Goal: Use online tool/utility: Utilize a website feature to perform a specific function

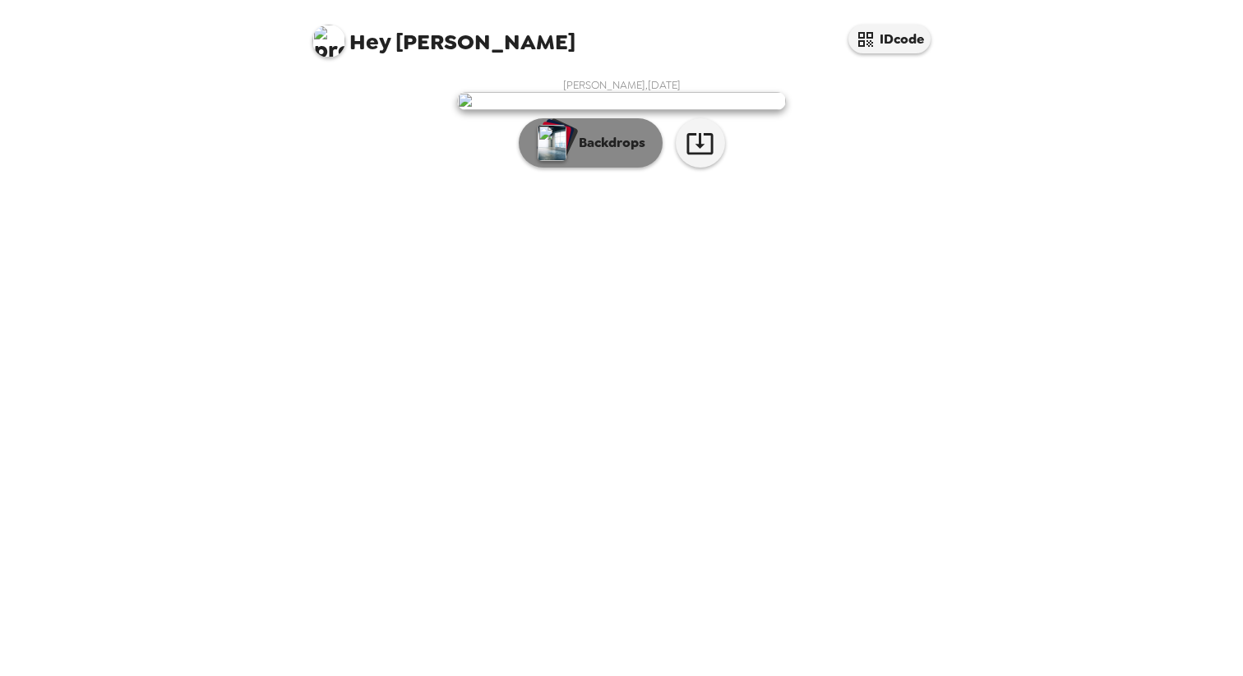
click at [620, 153] on p "Backdrops" at bounding box center [607, 143] width 75 height 20
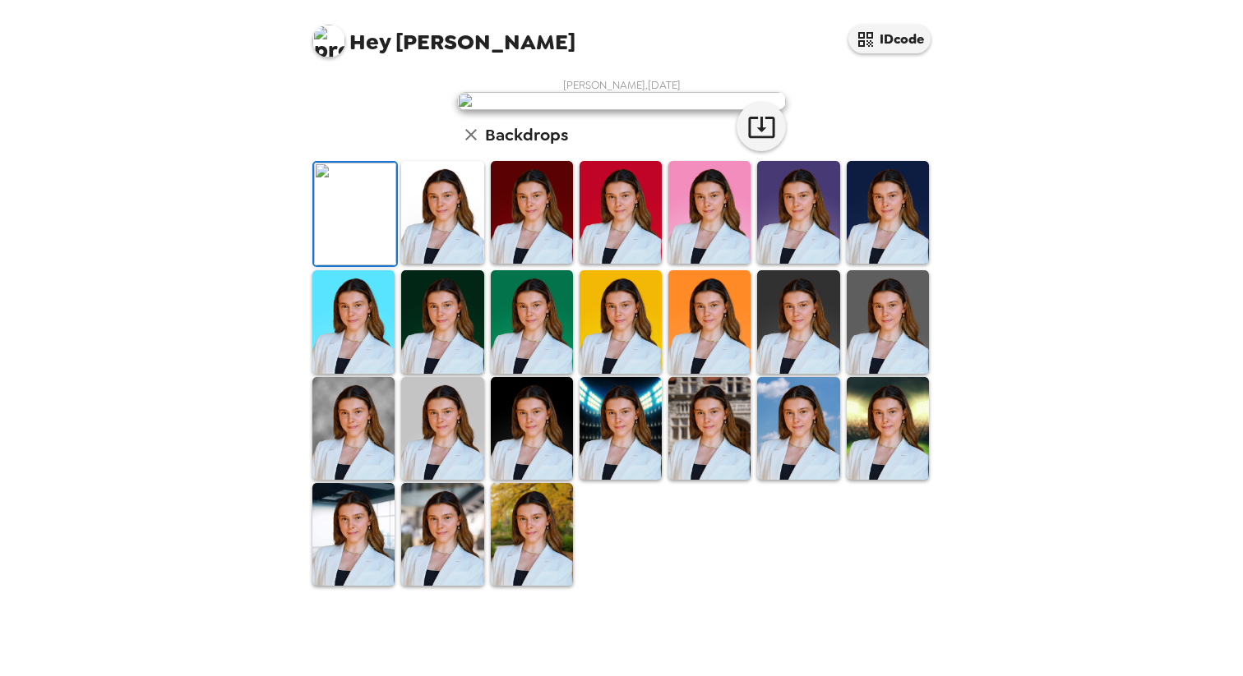
scroll to position [151, 0]
click at [446, 264] on img at bounding box center [442, 212] width 82 height 103
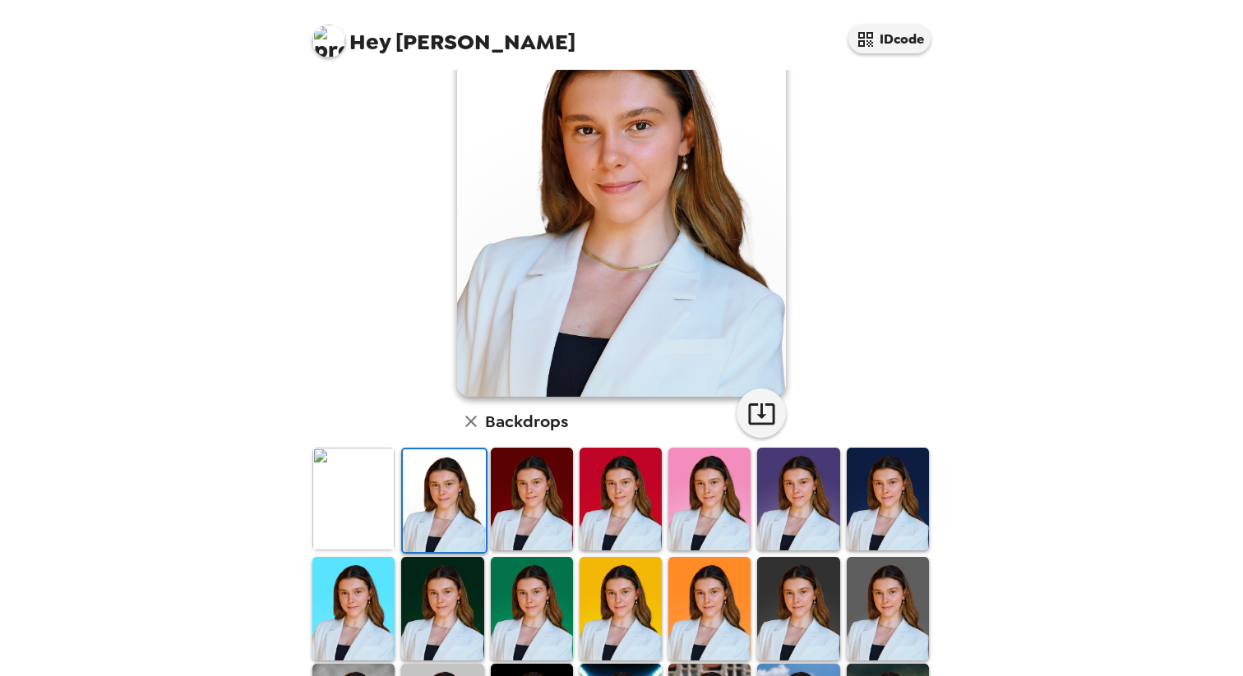
scroll to position [103, 0]
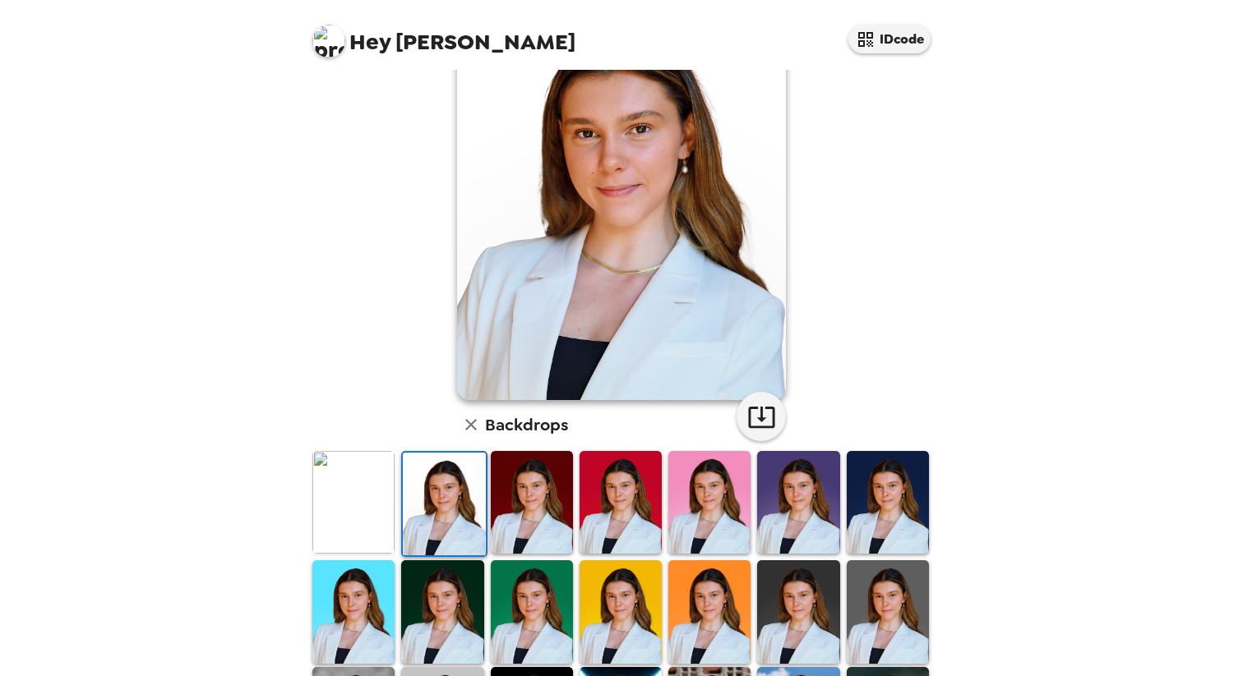
click at [382, 498] on img at bounding box center [353, 502] width 82 height 103
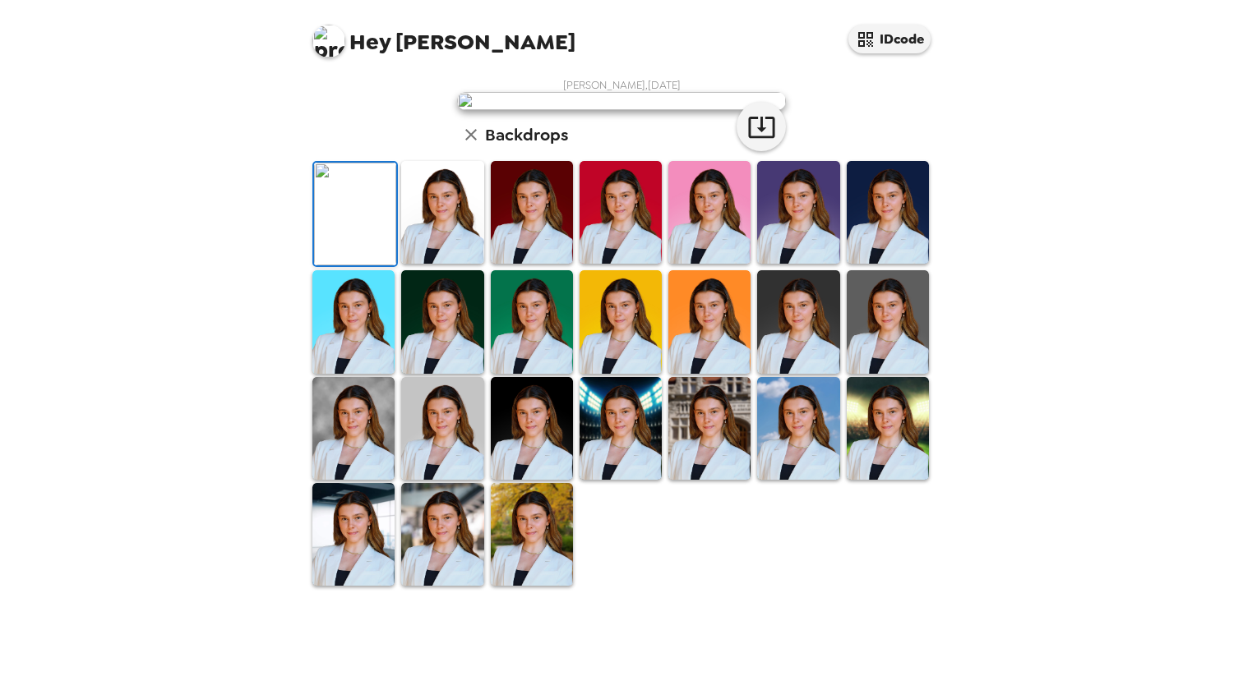
scroll to position [330, 0]
click at [697, 480] on img at bounding box center [709, 428] width 82 height 103
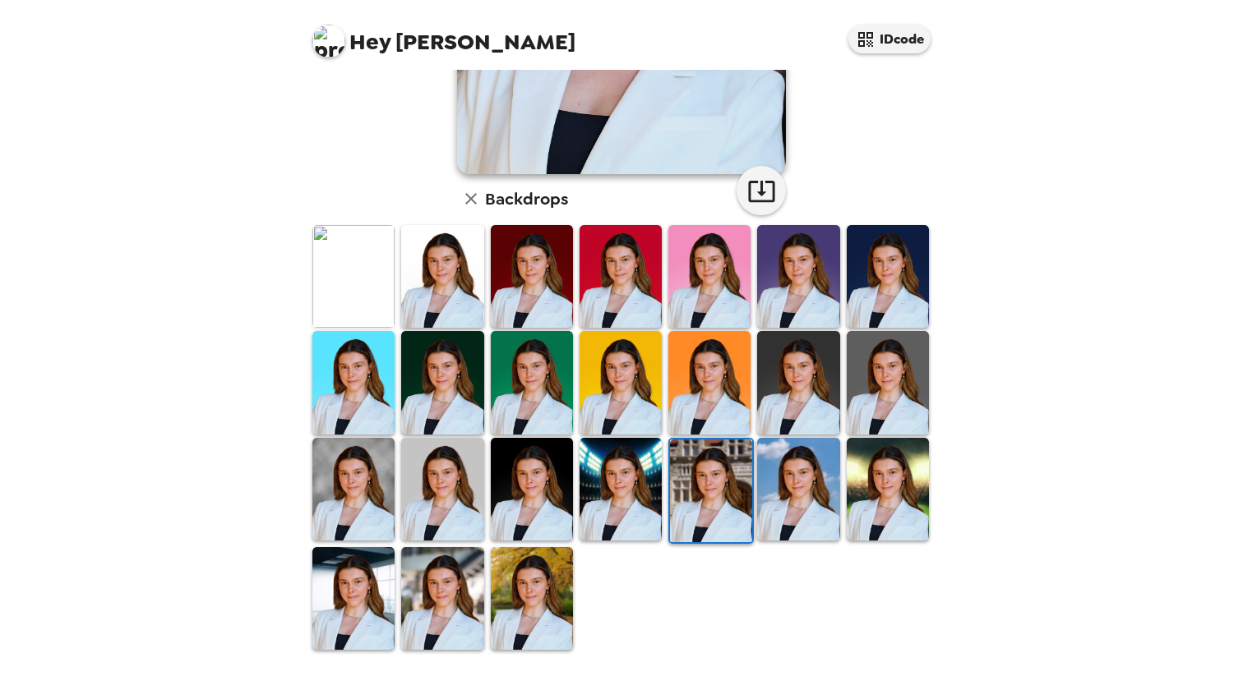
click at [635, 471] on img at bounding box center [621, 489] width 82 height 103
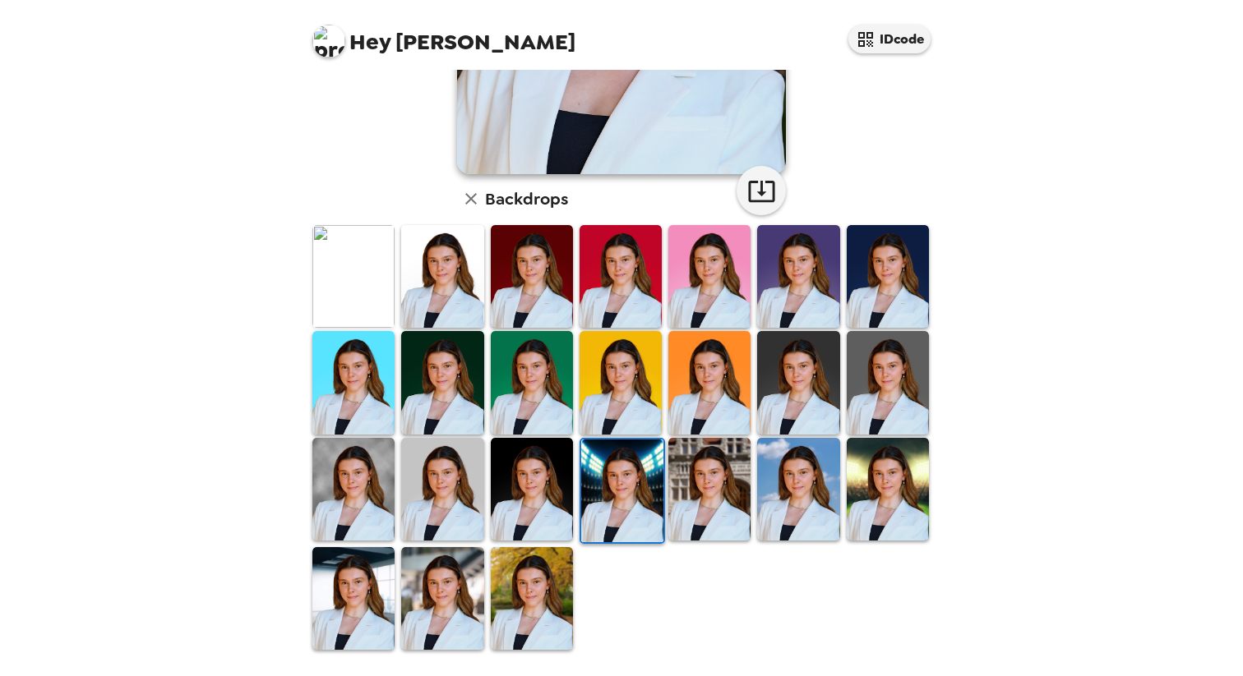
click at [851, 487] on img at bounding box center [888, 489] width 82 height 103
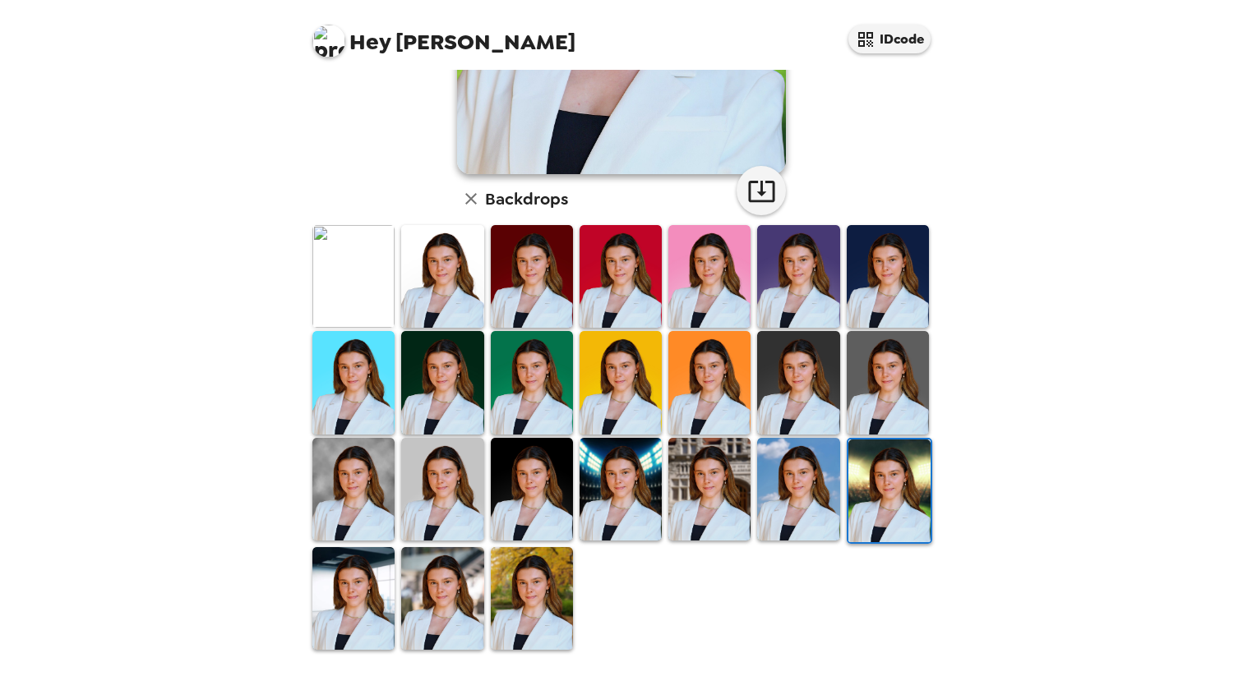
click at [838, 467] on img at bounding box center [798, 489] width 82 height 103
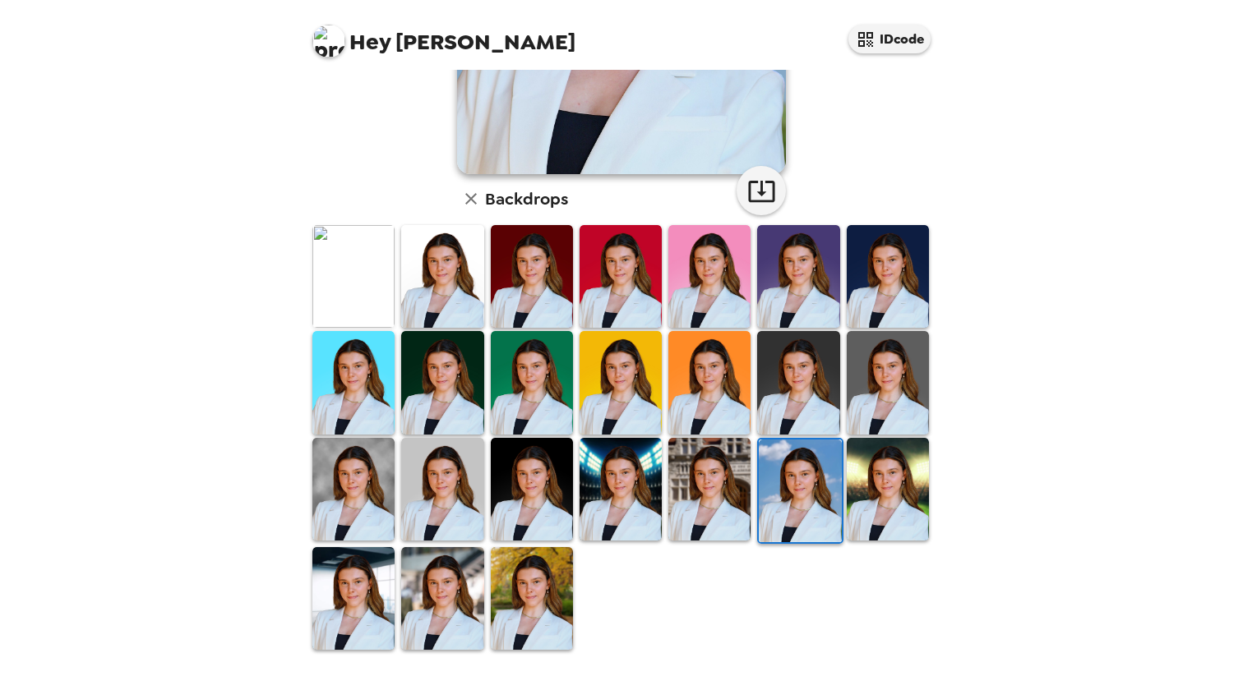
click at [376, 606] on img at bounding box center [353, 598] width 82 height 103
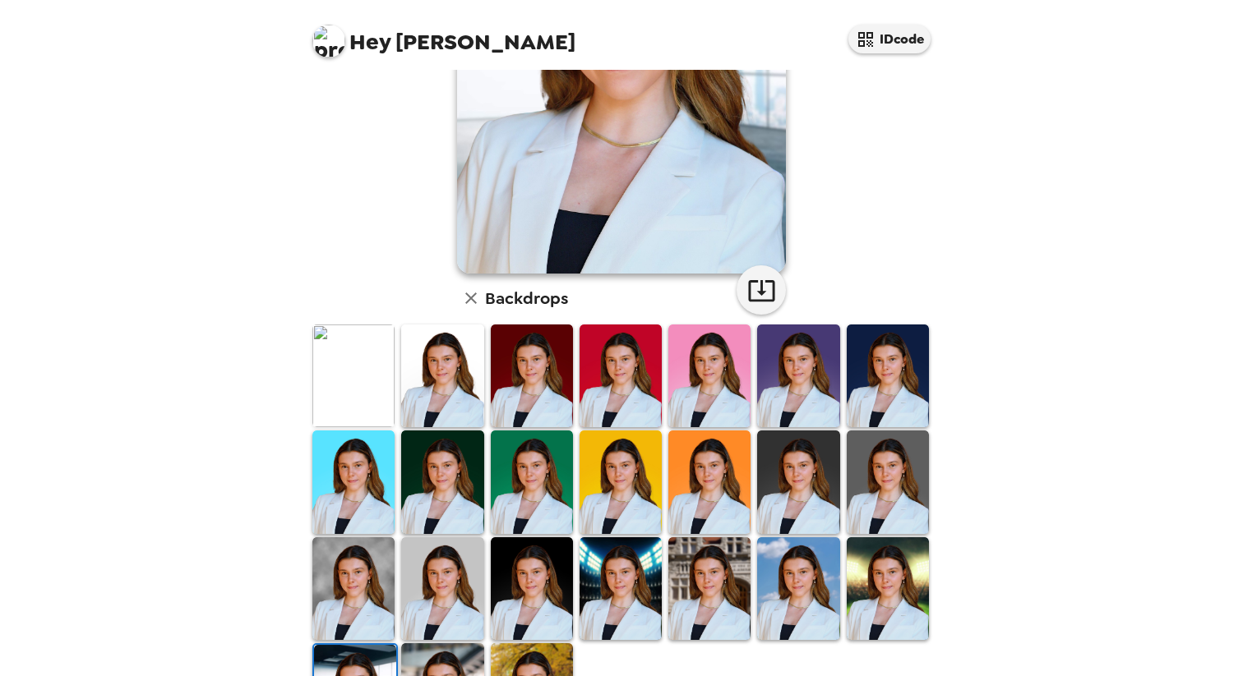
scroll to position [233, 0]
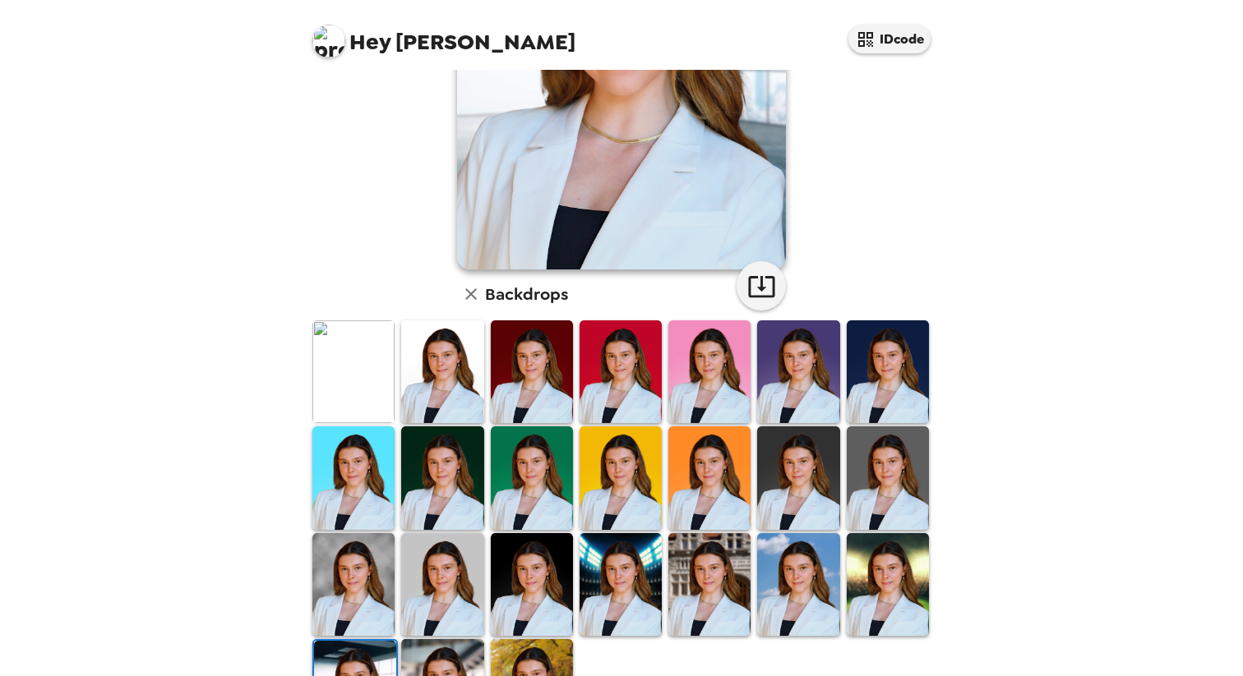
click at [638, 580] on img at bounding box center [621, 584] width 82 height 103
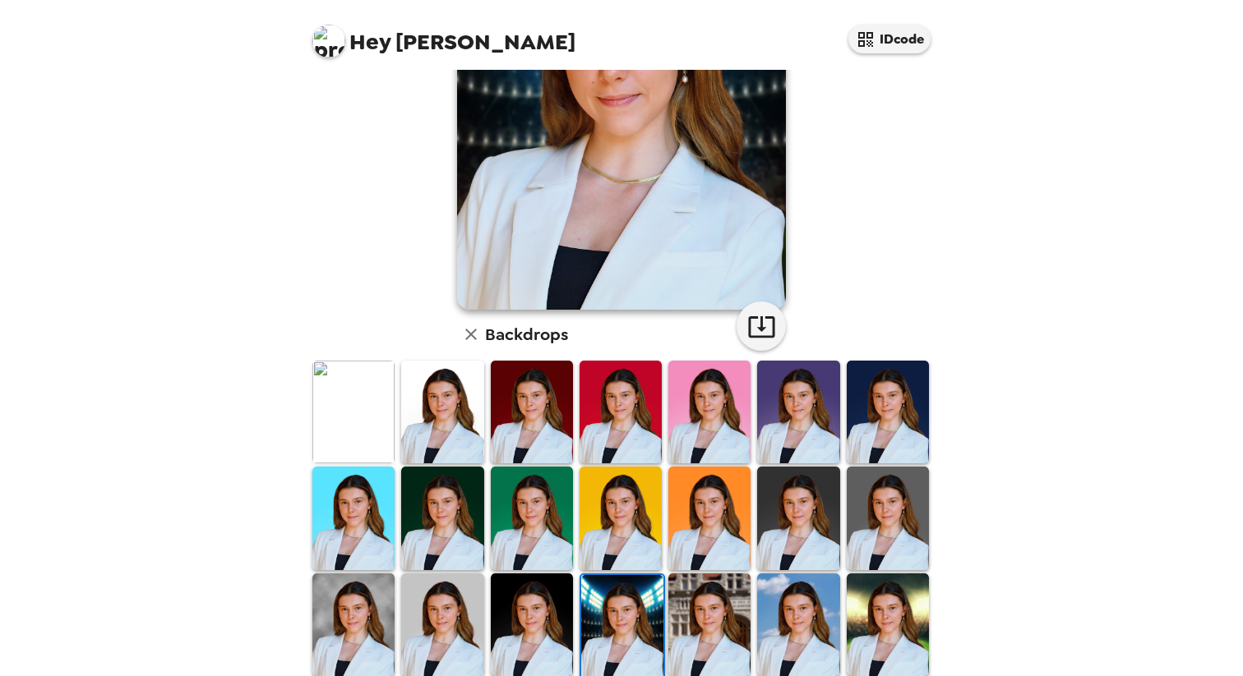
scroll to position [195, 0]
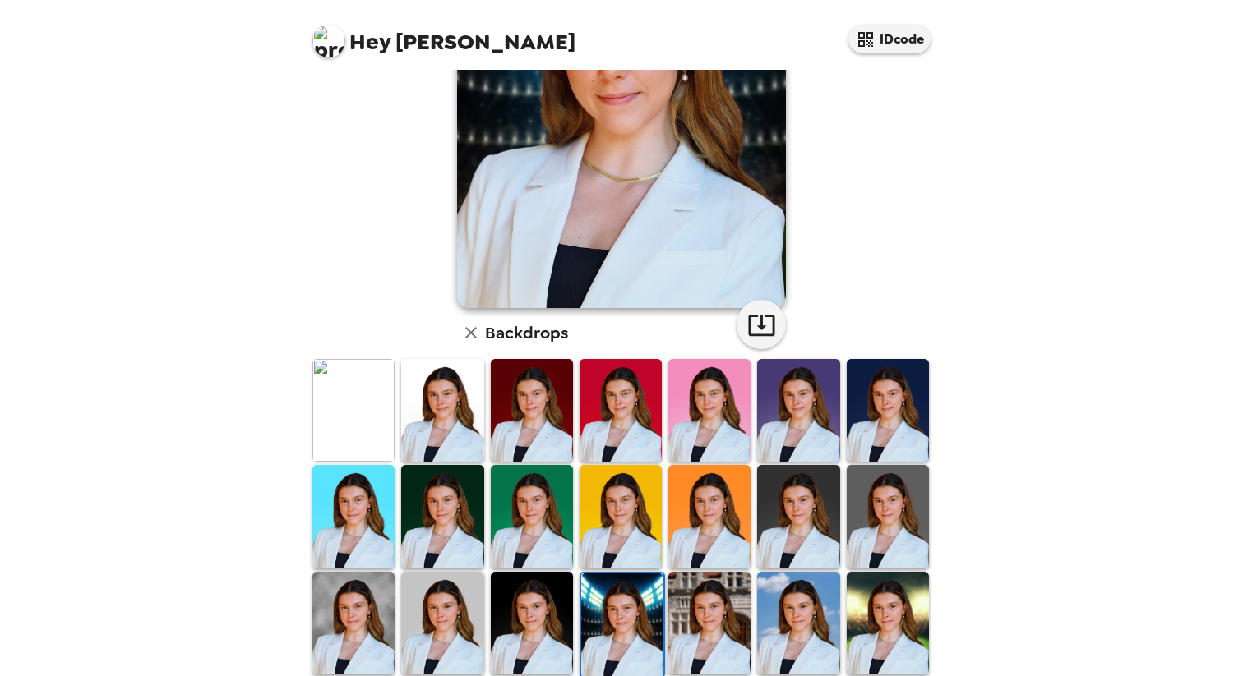
click at [558, 593] on img at bounding box center [532, 623] width 82 height 103
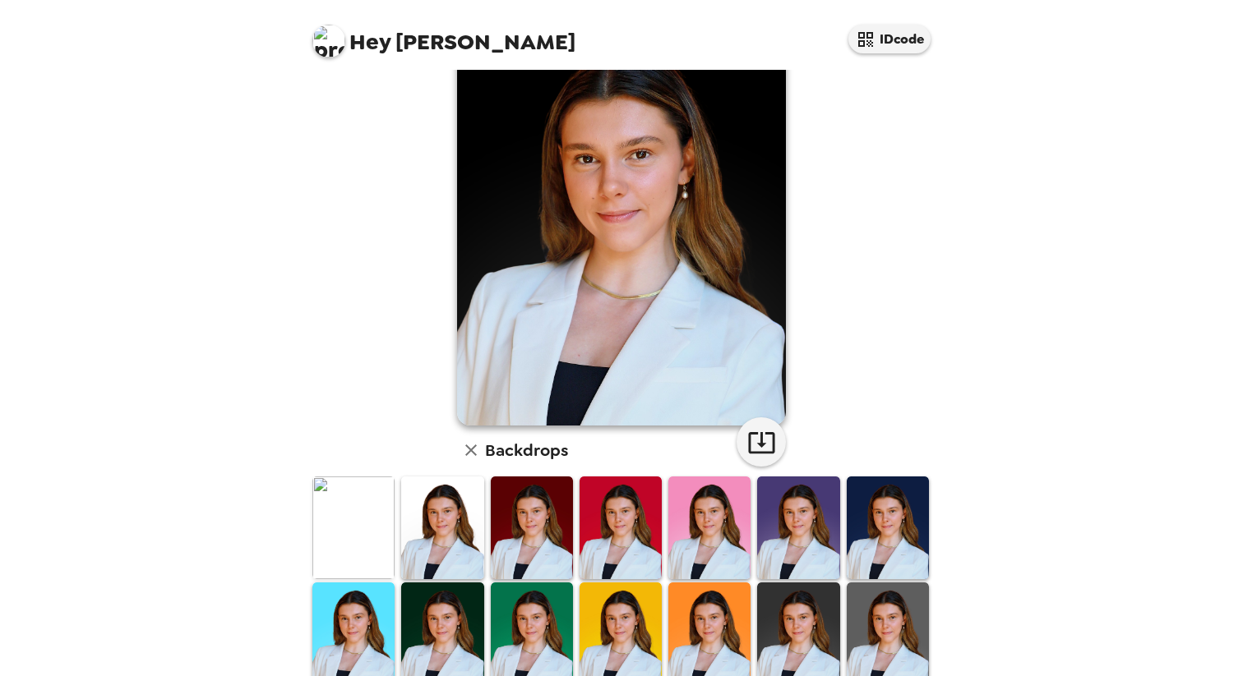
scroll to position [144, 0]
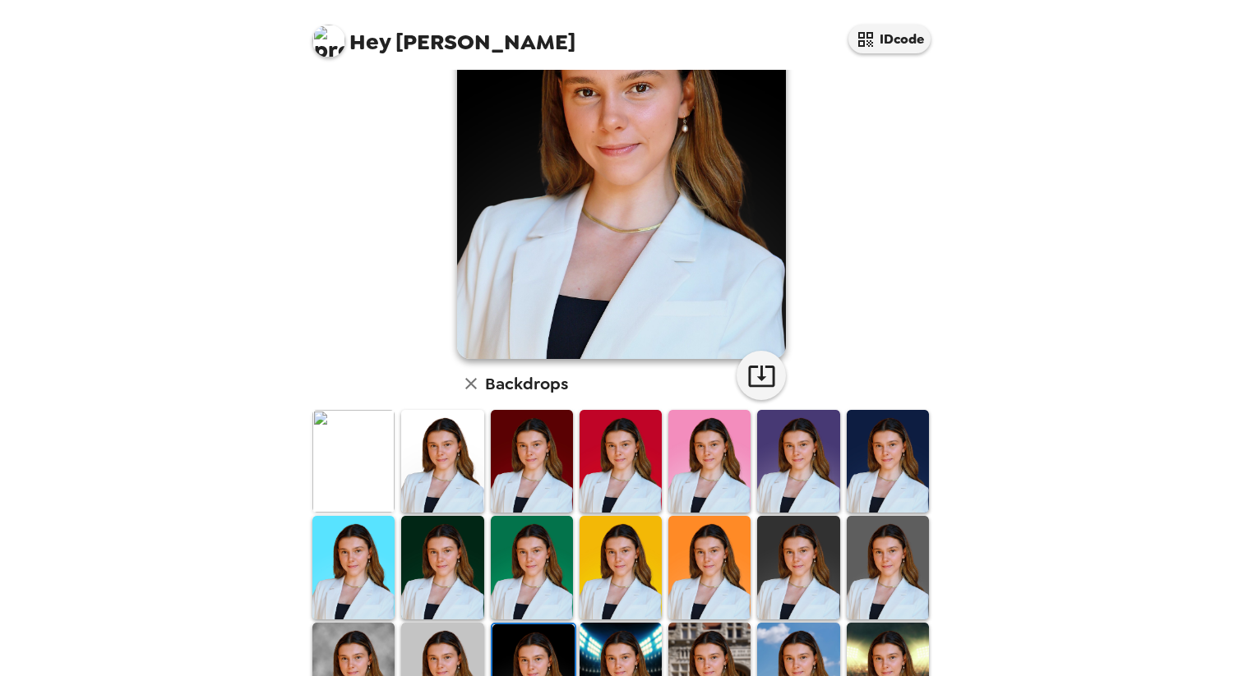
click at [366, 453] on img at bounding box center [353, 461] width 82 height 103
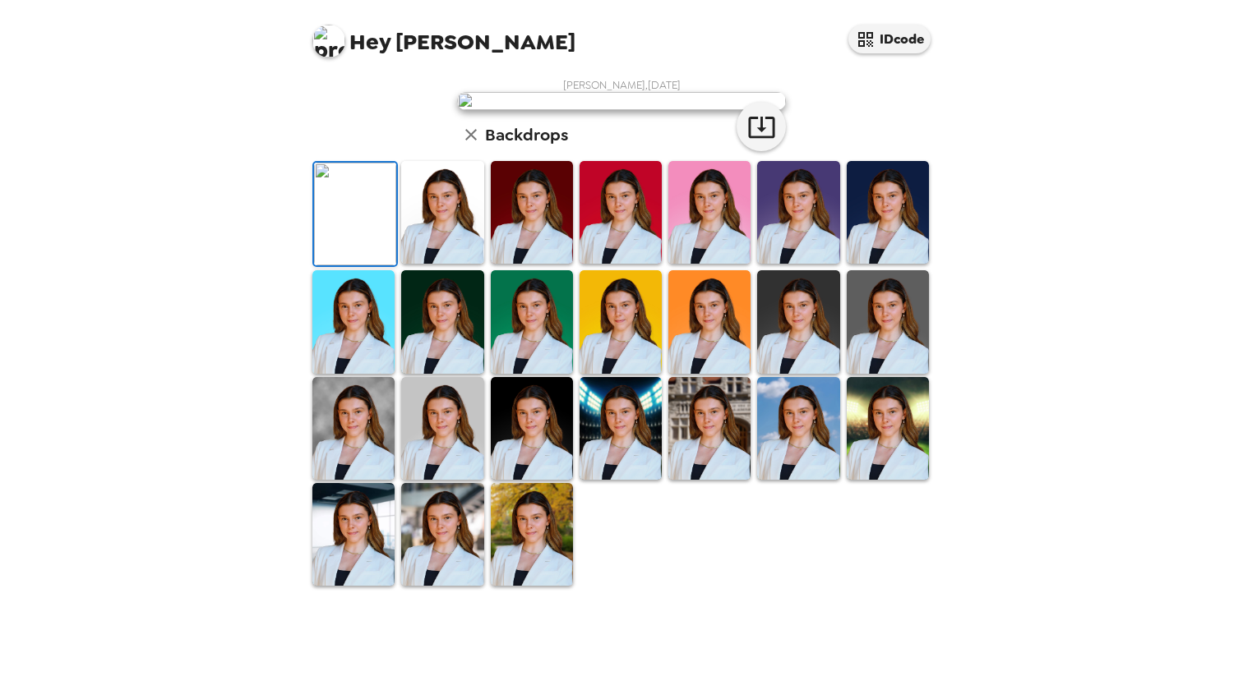
scroll to position [4, 0]
click at [519, 264] on img at bounding box center [532, 212] width 82 height 103
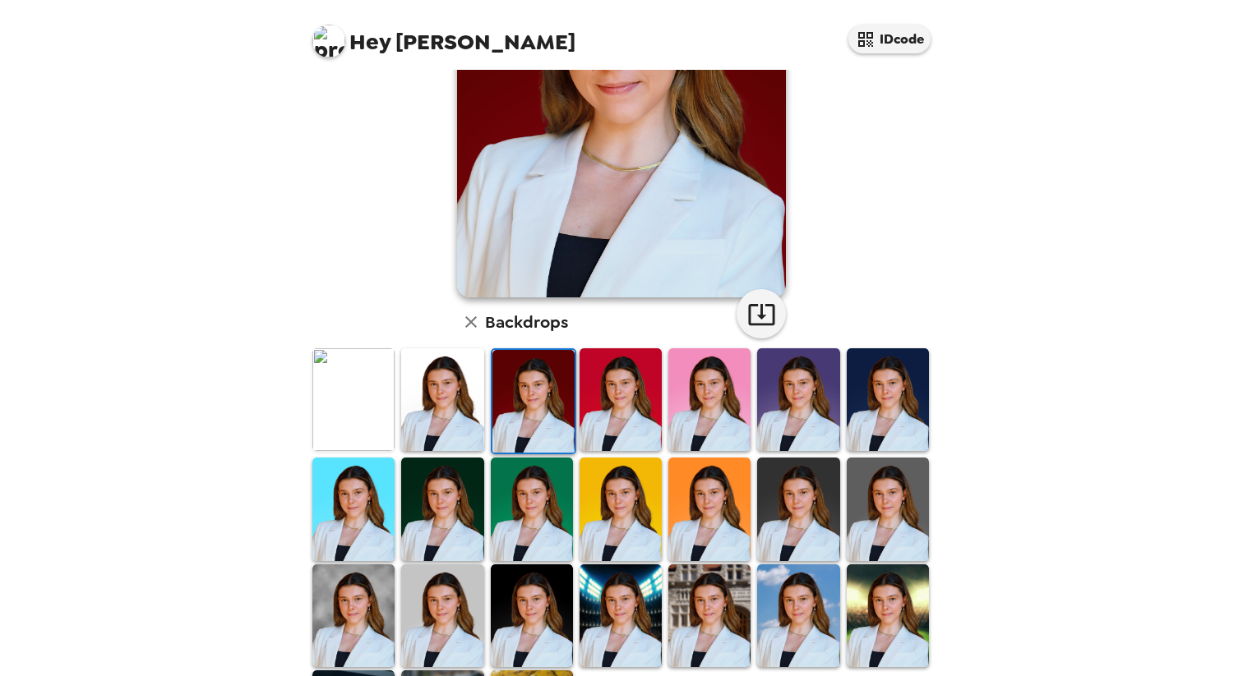
click at [692, 610] on img at bounding box center [709, 616] width 82 height 103
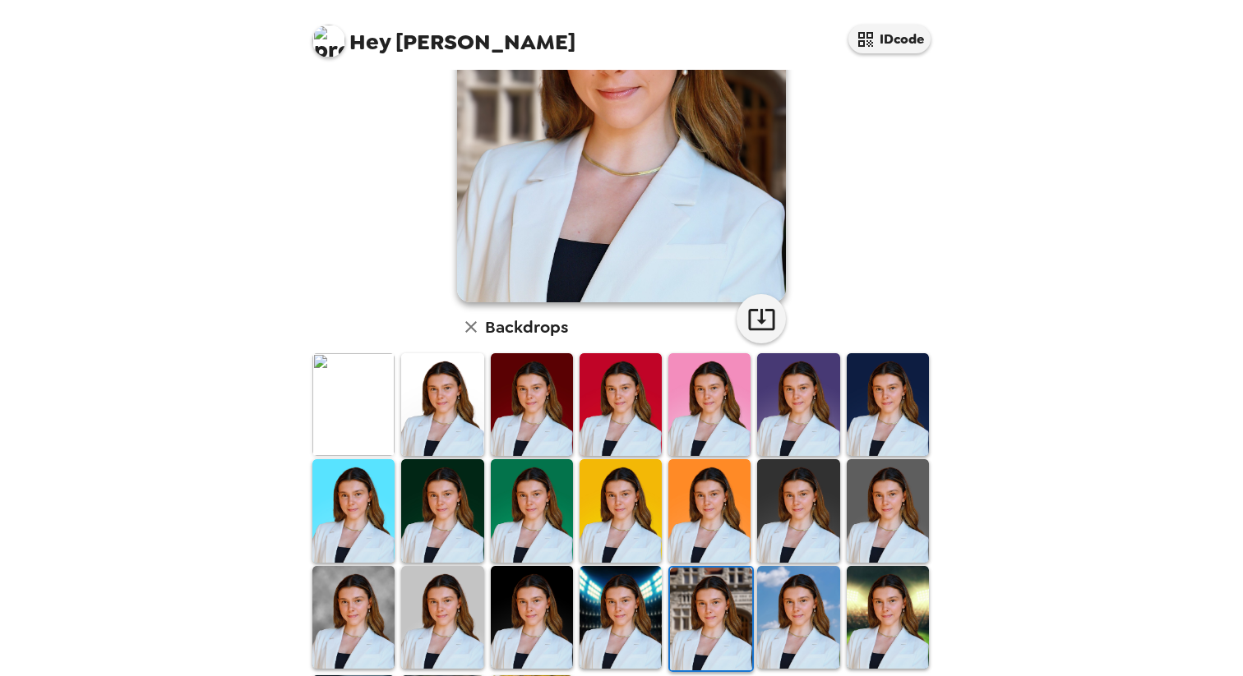
scroll to position [330, 0]
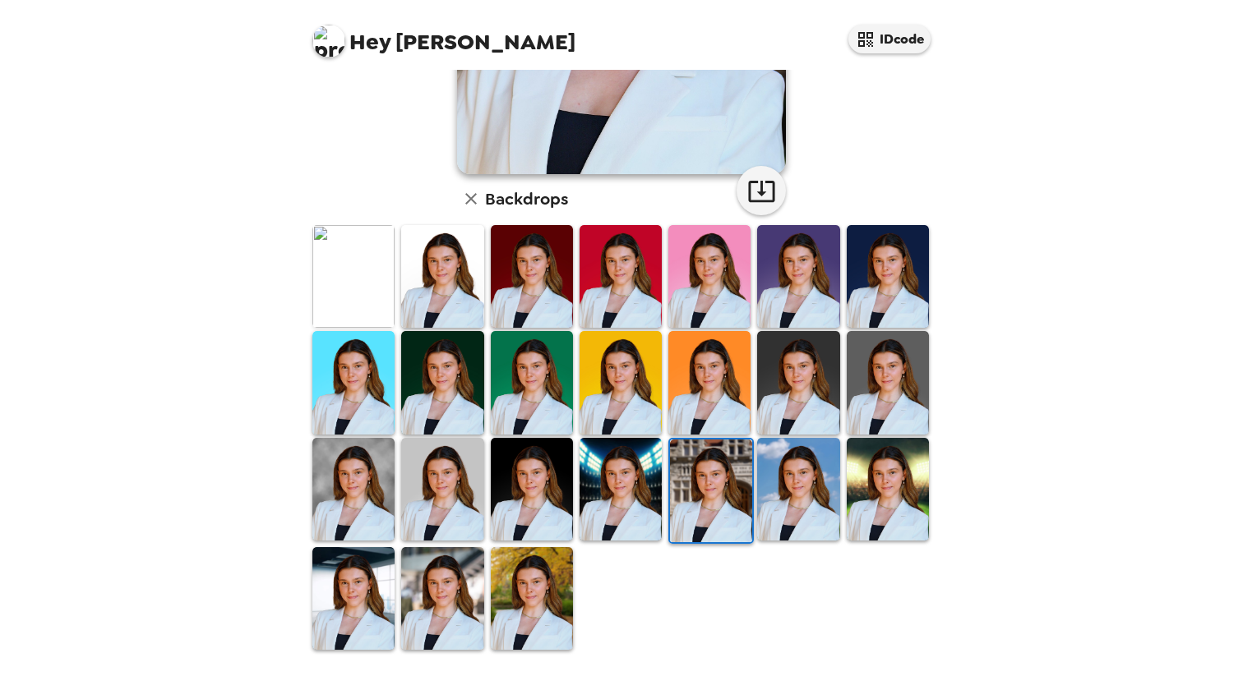
click at [463, 606] on img at bounding box center [442, 598] width 82 height 103
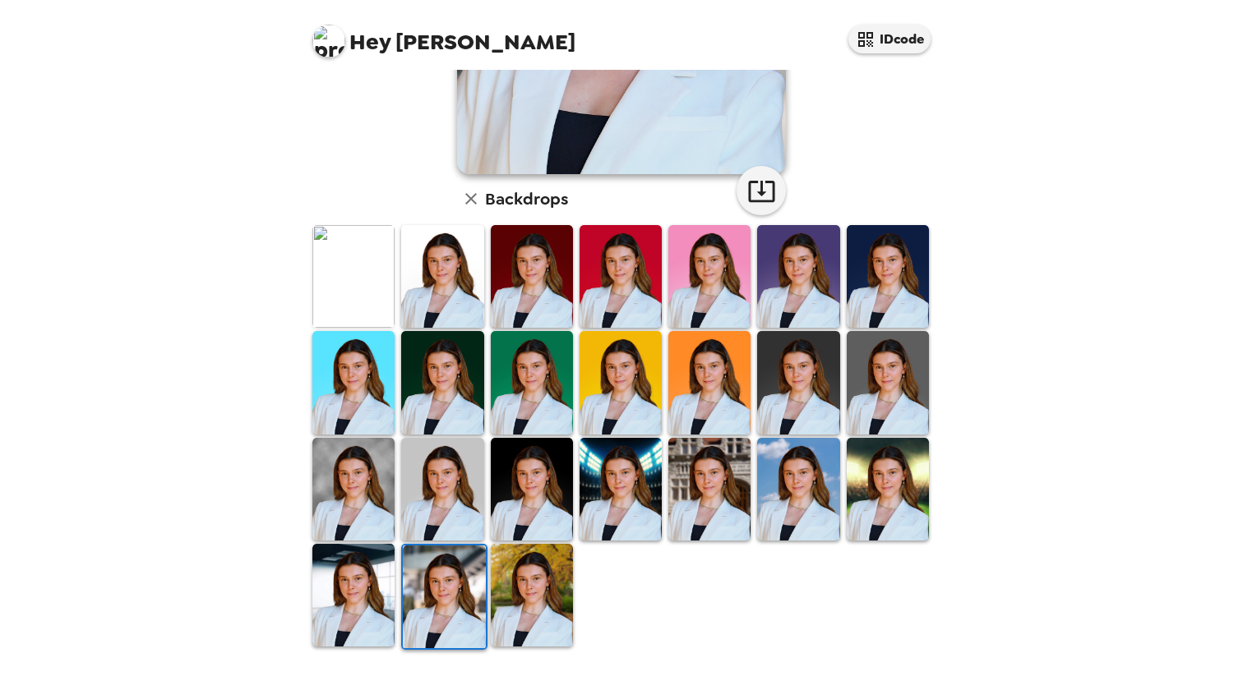
click at [713, 502] on img at bounding box center [709, 489] width 82 height 103
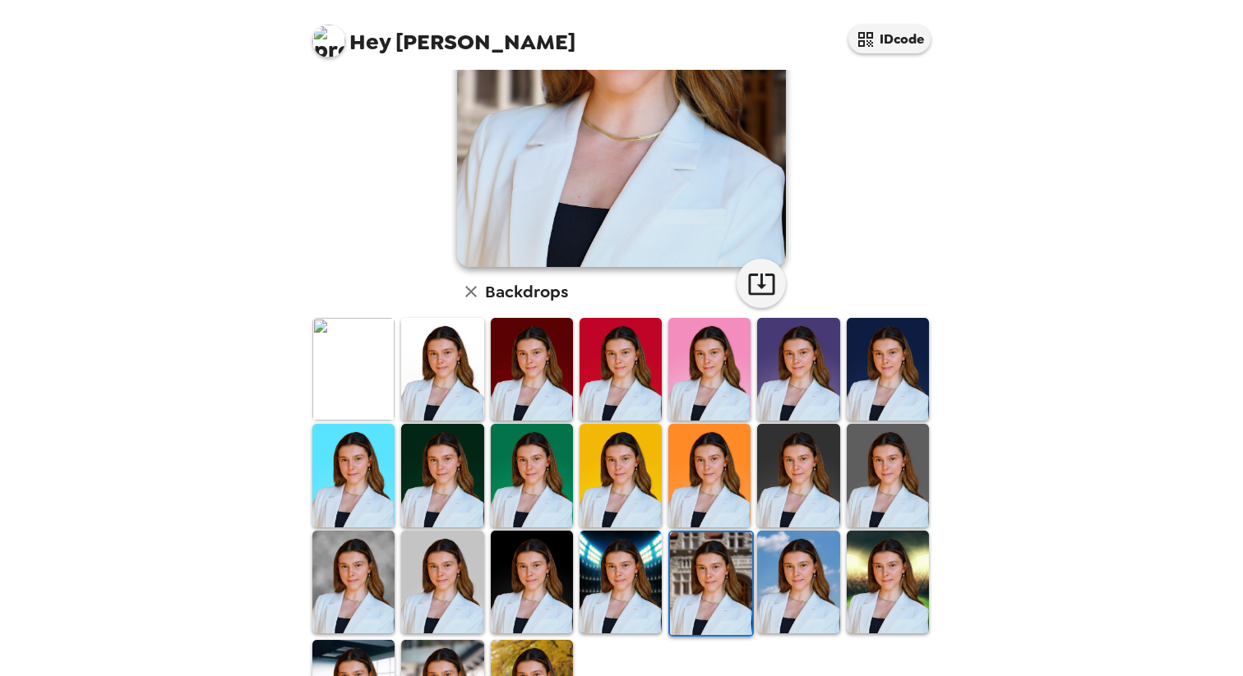
scroll to position [0, 0]
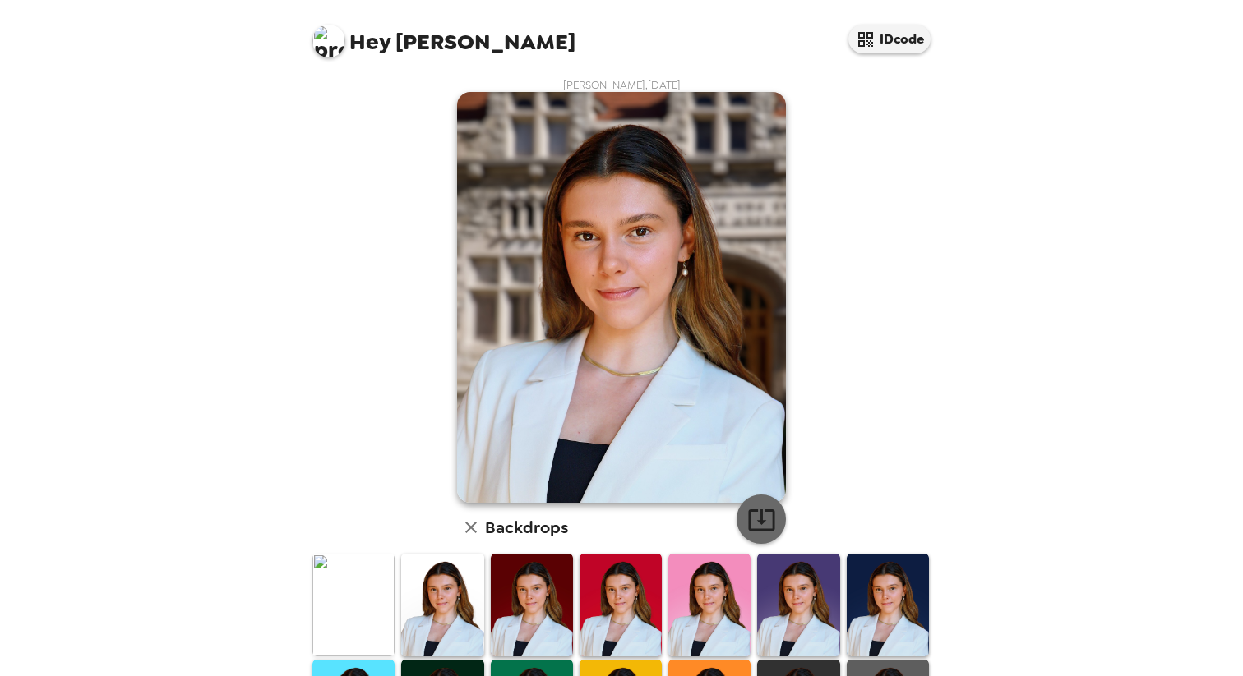
click at [764, 528] on icon "button" at bounding box center [761, 520] width 29 height 29
